Goal: Task Accomplishment & Management: Manage account settings

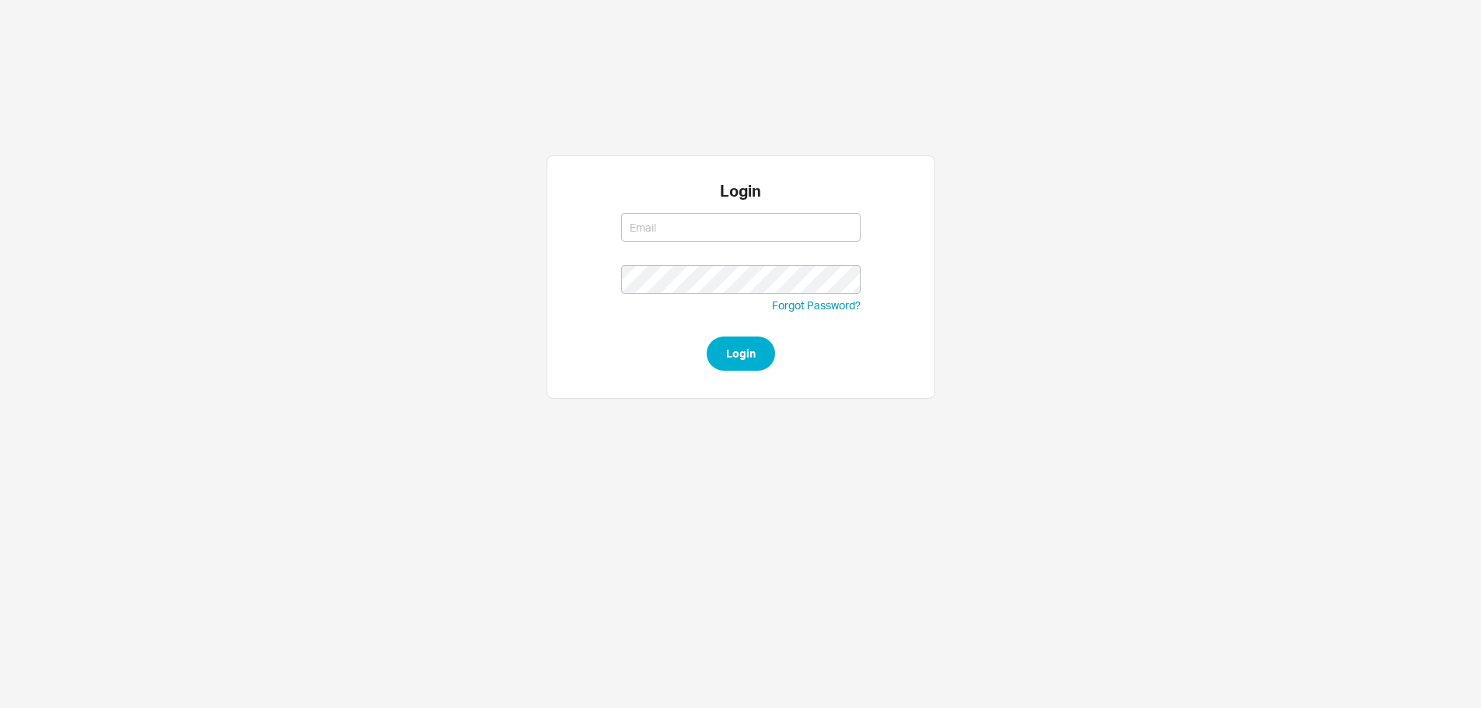
type input "[PERSON_NAME][EMAIL_ADDRESS][DOMAIN_NAME]"
click at [716, 375] on div "Login yossi@asbathnj.com yossi@asbathnj.com Forgot Password? Login" at bounding box center [741, 277] width 389 height 243
click at [723, 360] on button "Login" at bounding box center [741, 354] width 68 height 34
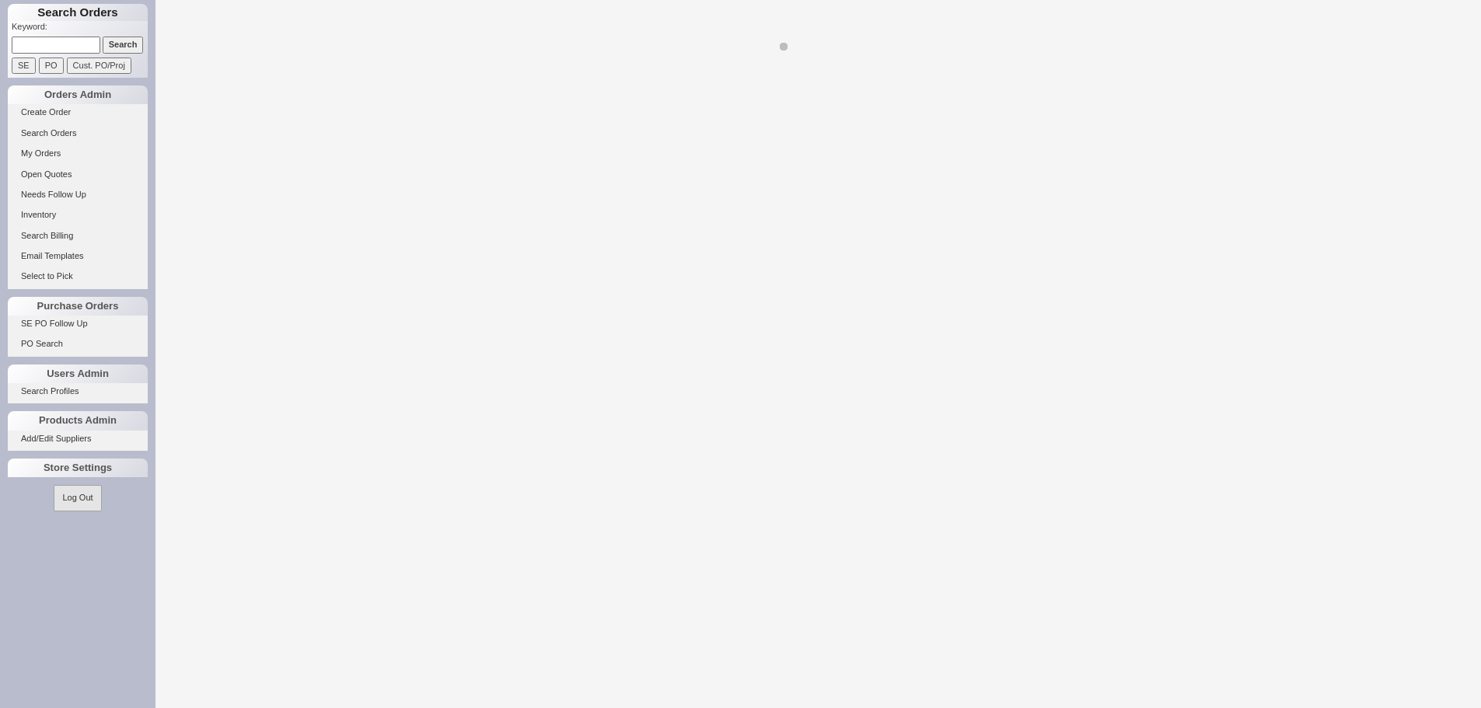
select select "LOW"
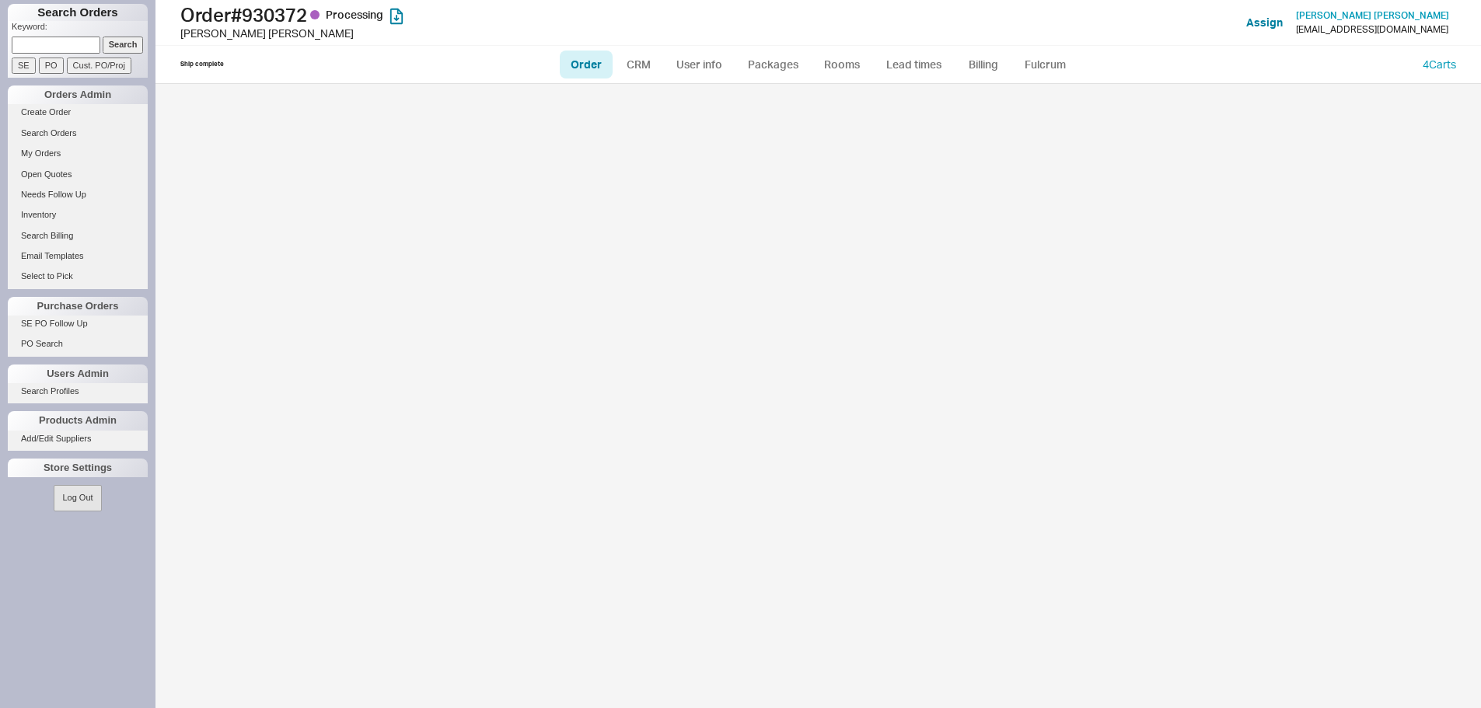
select select "LOW"
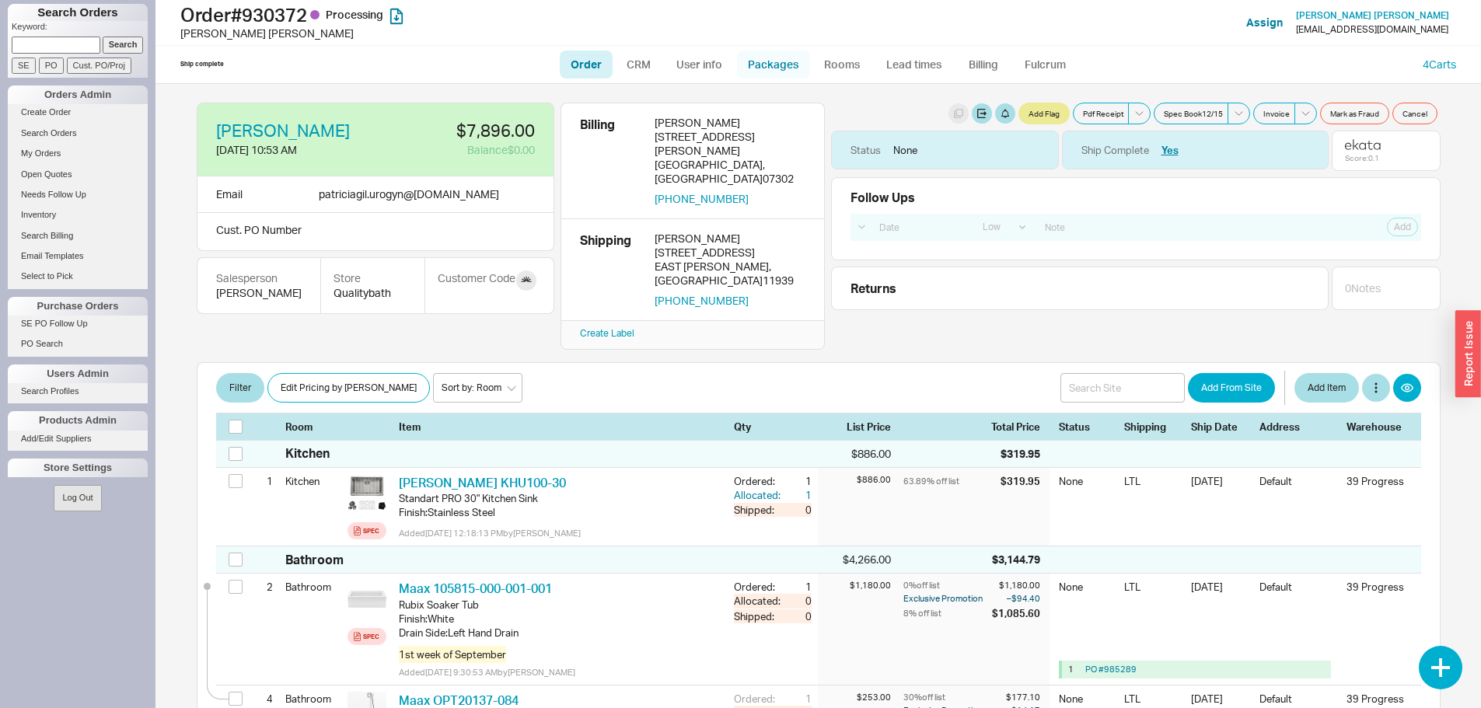
click at [764, 58] on link "Packages" at bounding box center [773, 65] width 73 height 28
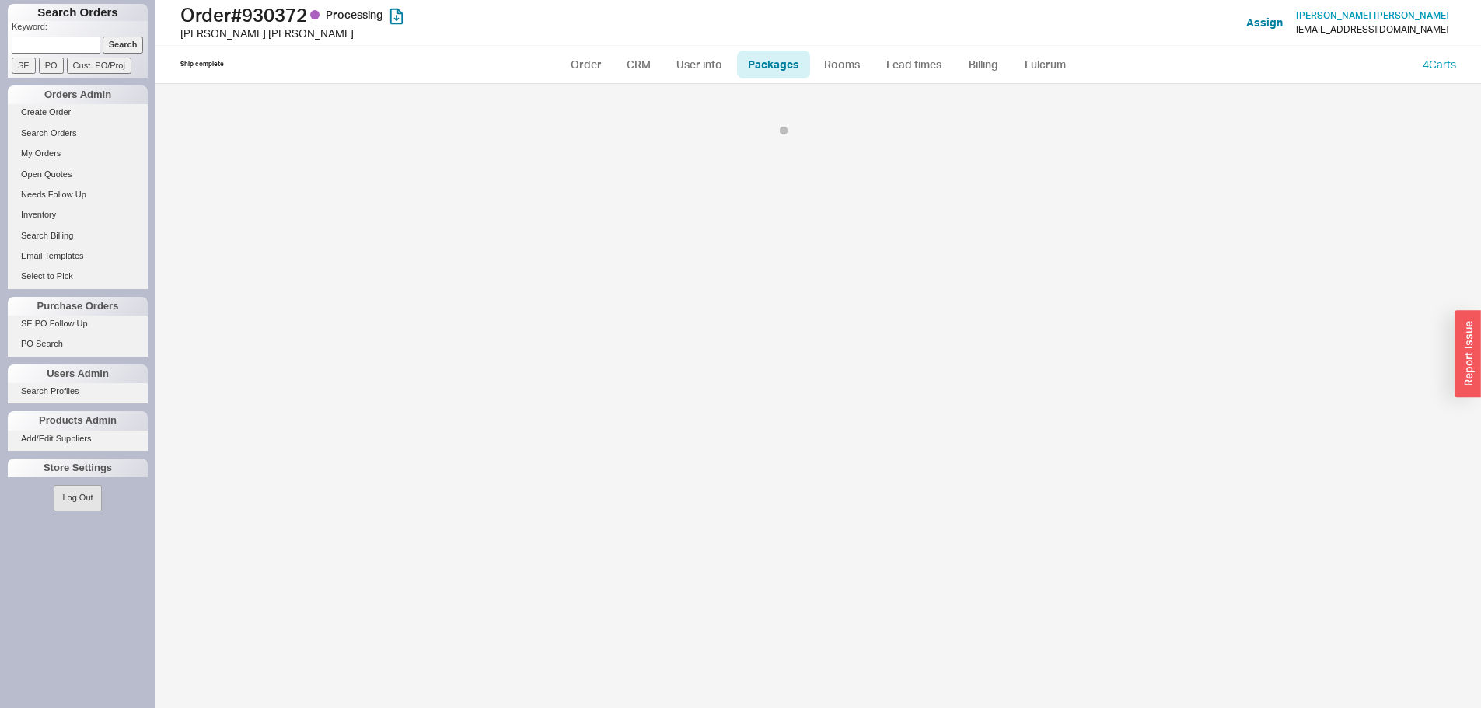
select select "9"
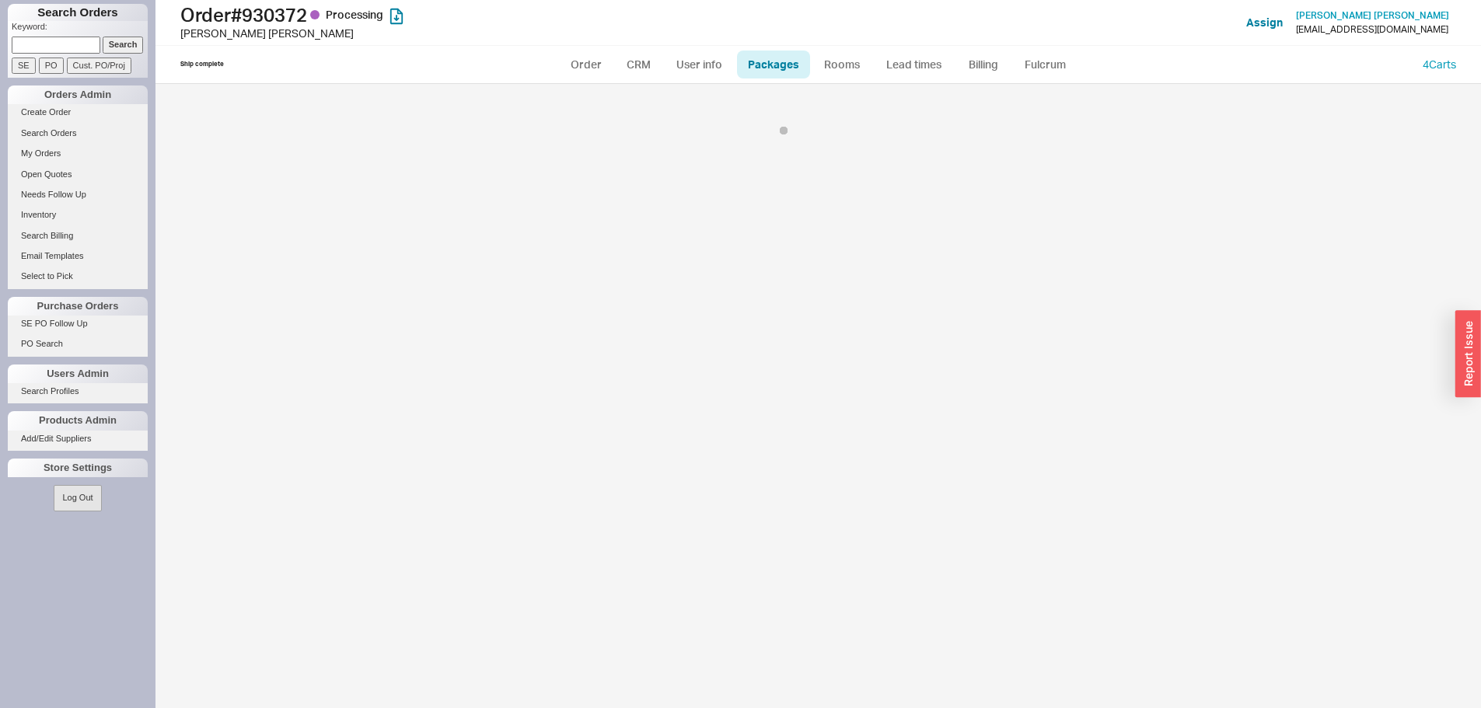
select select "9"
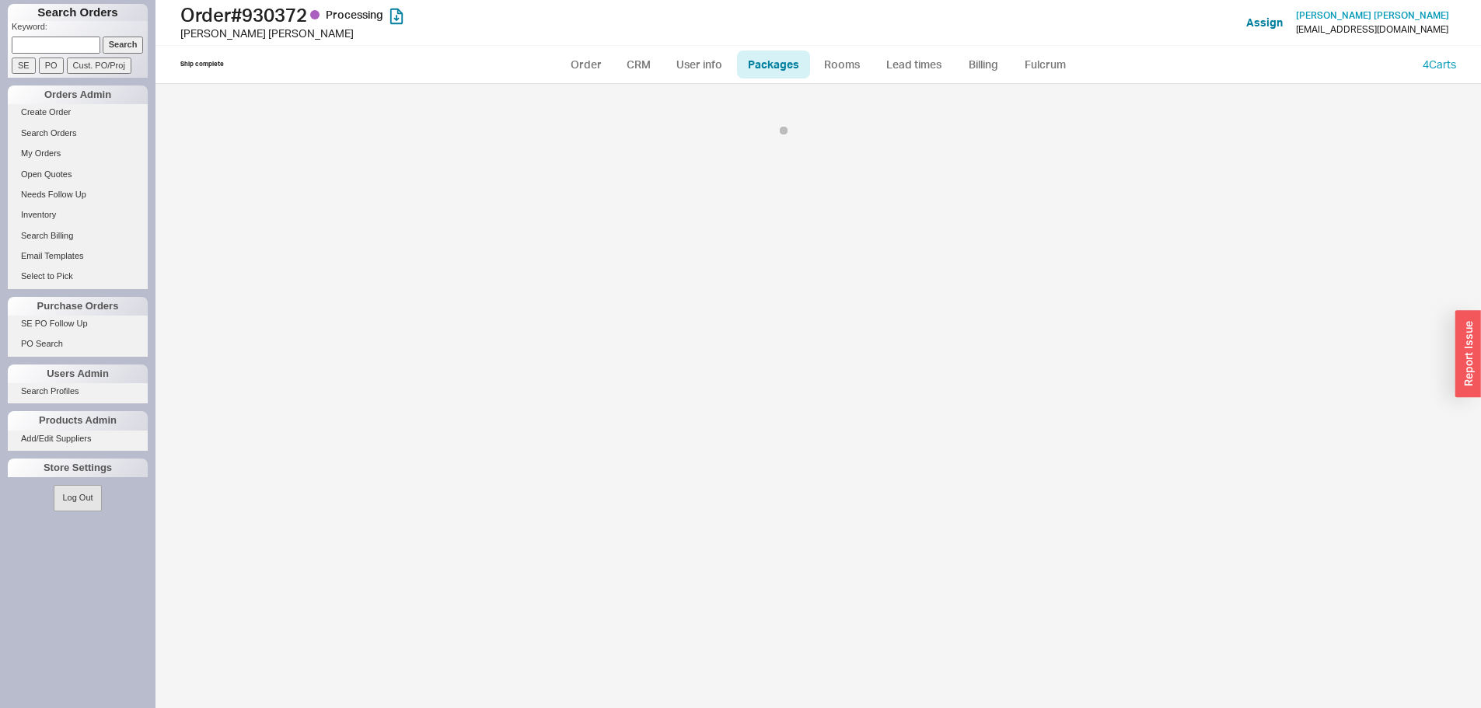
select select "9"
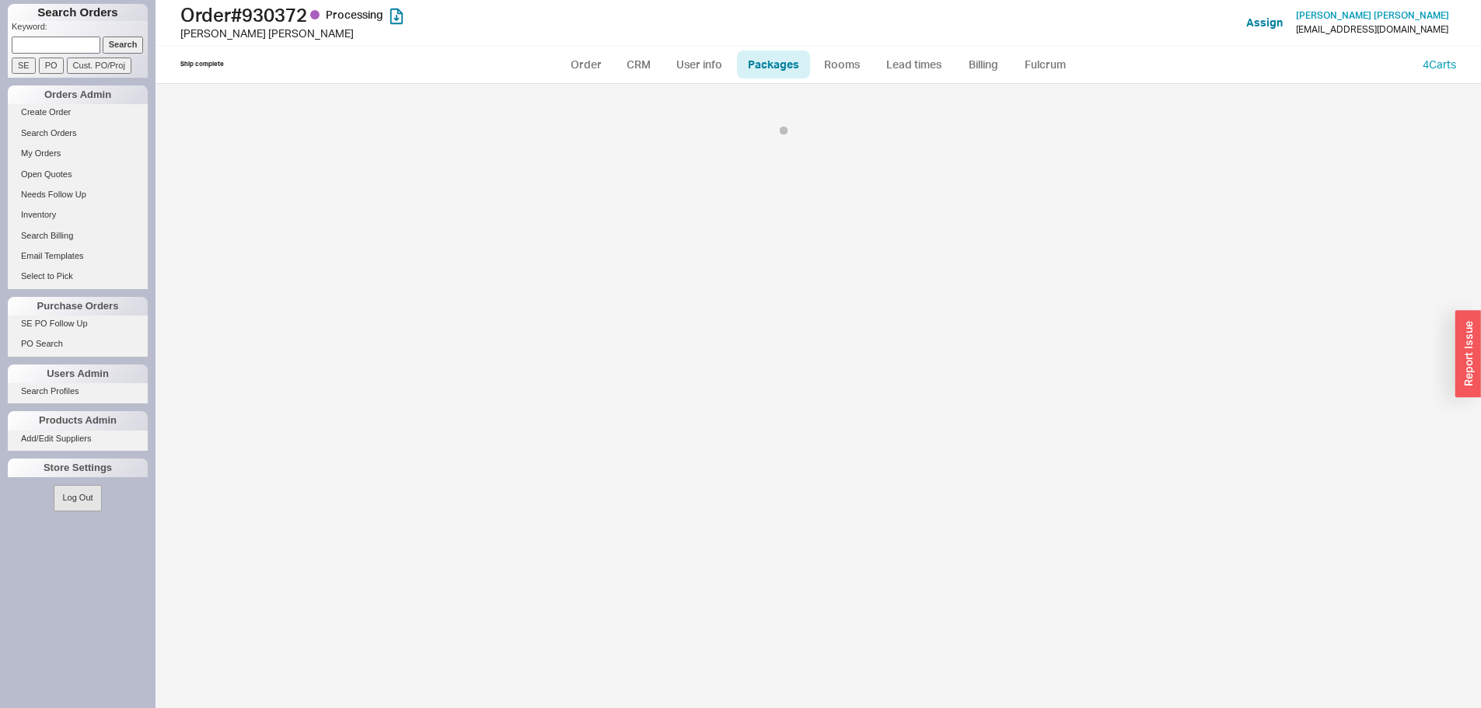
select select "9"
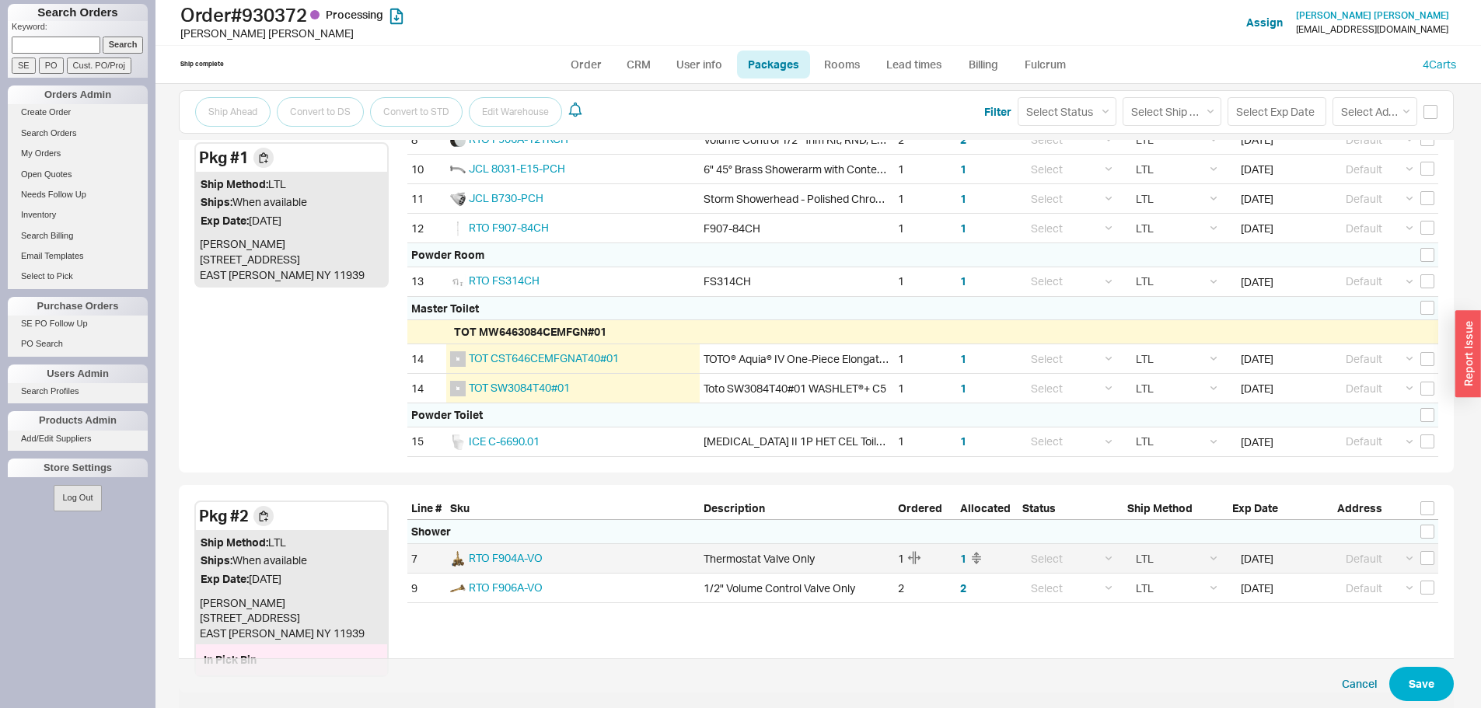
scroll to position [603, 0]
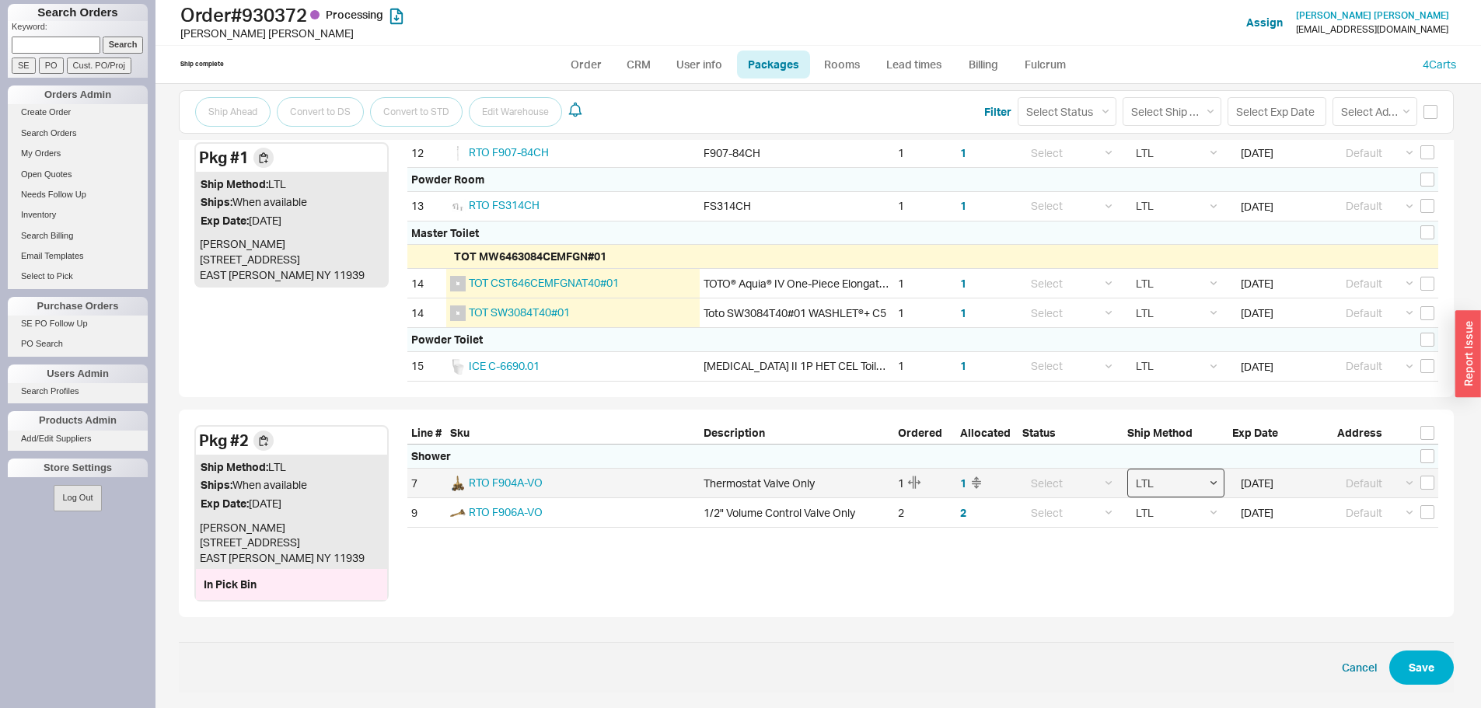
click at [1173, 484] on select "Select Ground LTL Our Truck --------------- Customer Pickup - Showroom Customer…" at bounding box center [1176, 483] width 97 height 29
select select "1"
click at [1128, 469] on select "Select Ground LTL Our Truck --------------- Customer Pickup - Showroom Customer…" at bounding box center [1176, 483] width 97 height 29
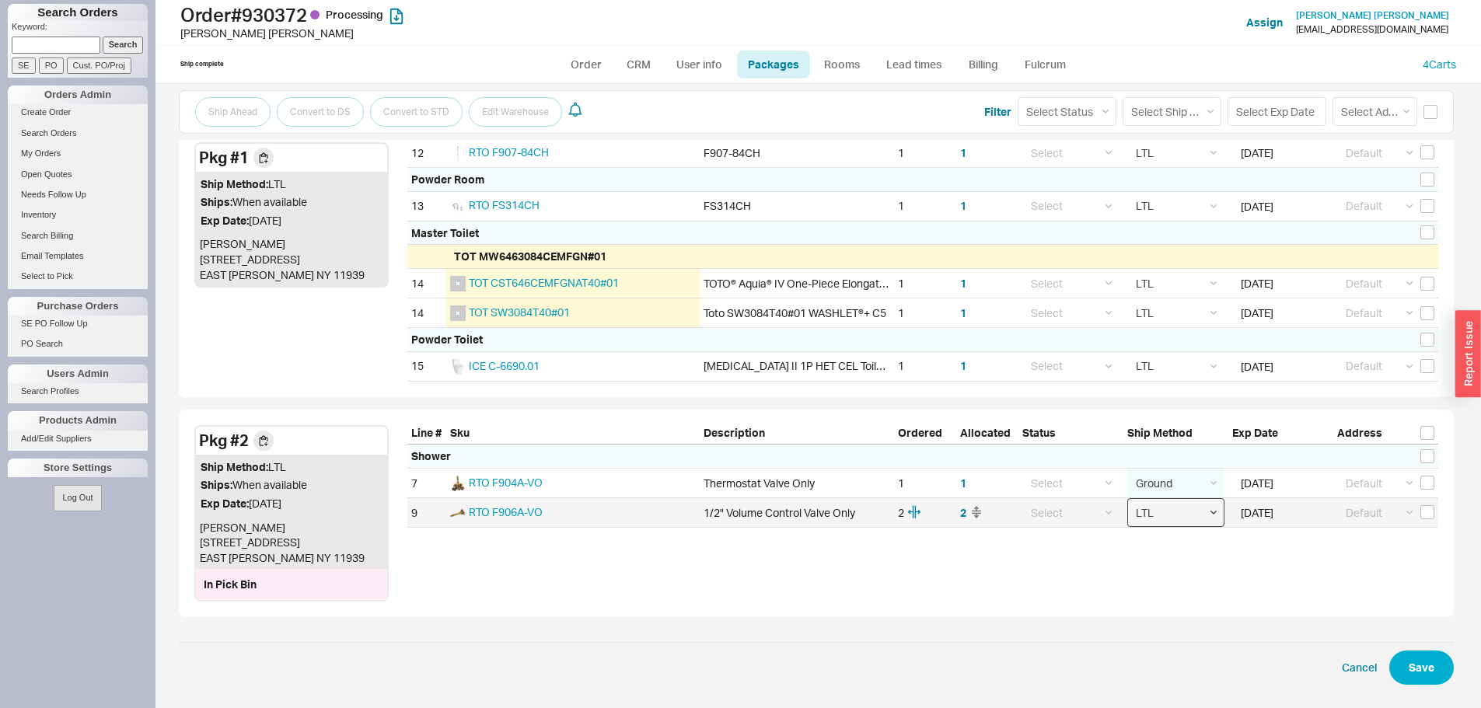
click at [1173, 509] on select "Select Ground LTL Our Truck --------------- Customer Pickup - Showroom Customer…" at bounding box center [1176, 512] width 97 height 29
select select "1"
click at [1128, 498] on select "Select Ground LTL Our Truck --------------- Customer Pickup - Showroom Customer…" at bounding box center [1176, 512] width 97 height 29
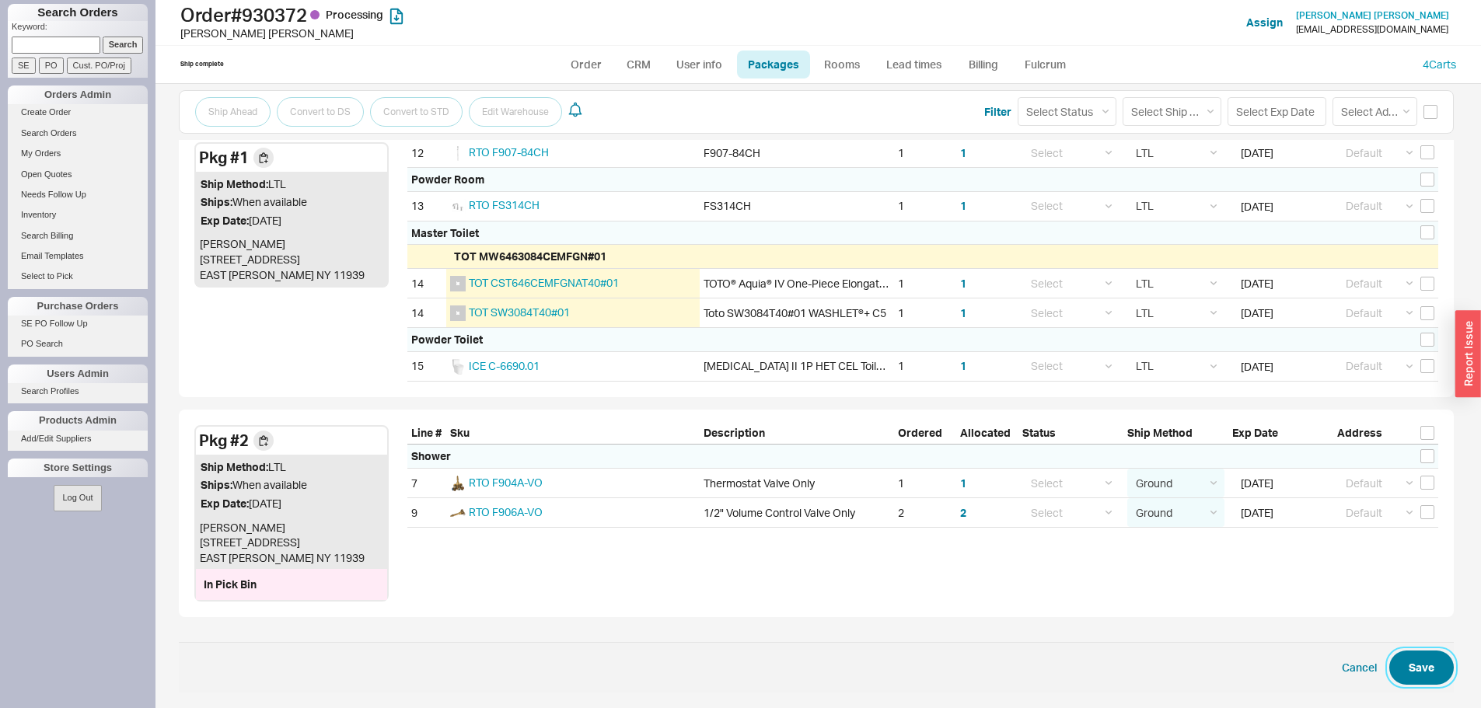
click at [1398, 663] on button "Save" at bounding box center [1422, 668] width 65 height 34
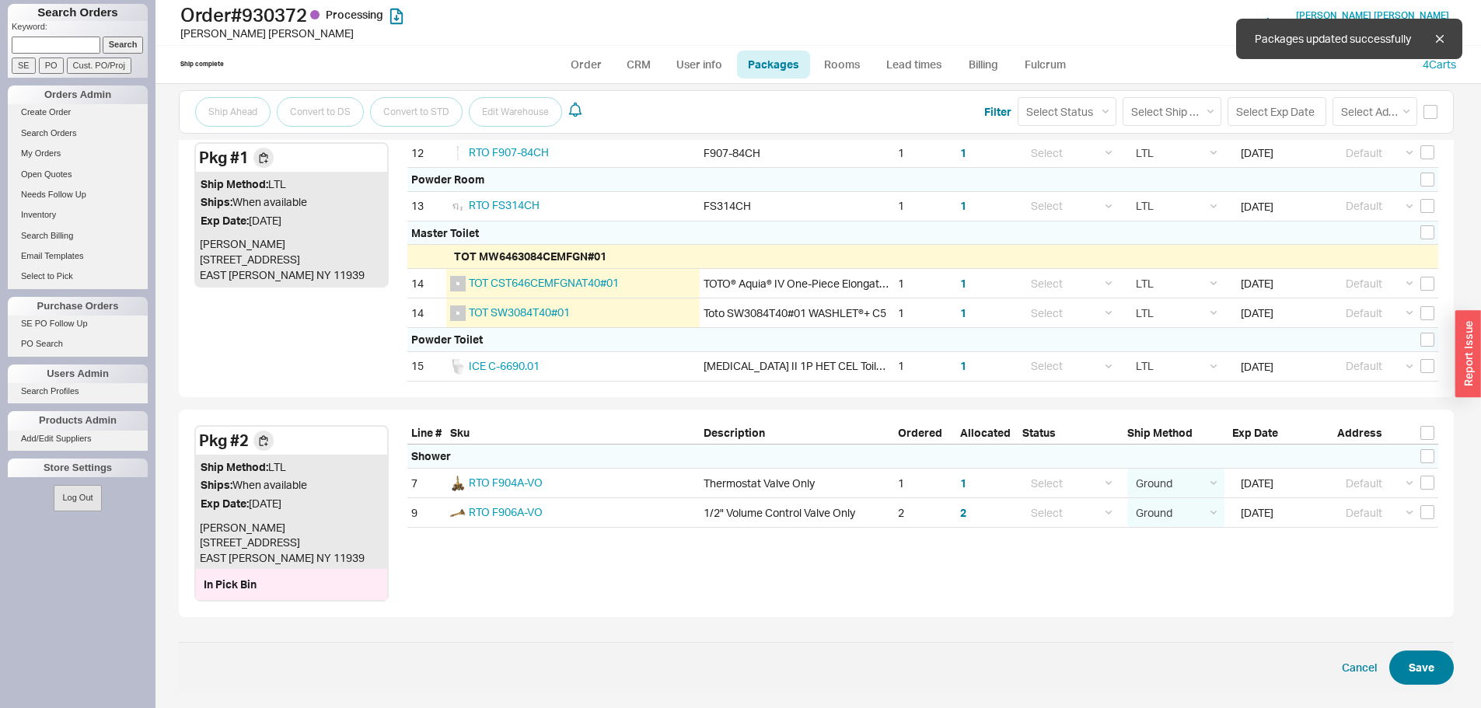
select select "1"
